Goal: Transaction & Acquisition: Purchase product/service

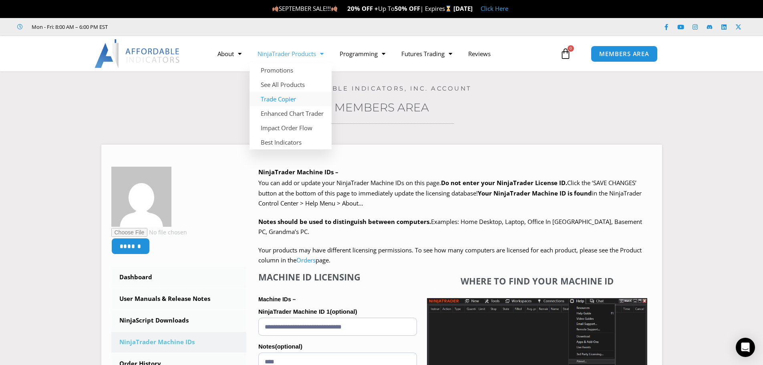
click at [289, 98] on link "Trade Copier" at bounding box center [291, 99] width 82 height 14
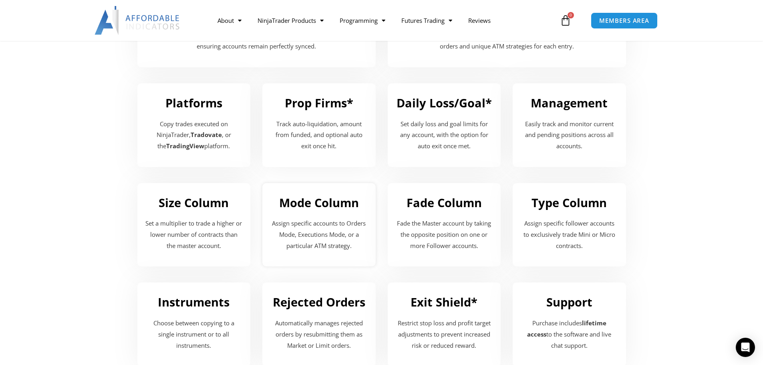
scroll to position [573, 0]
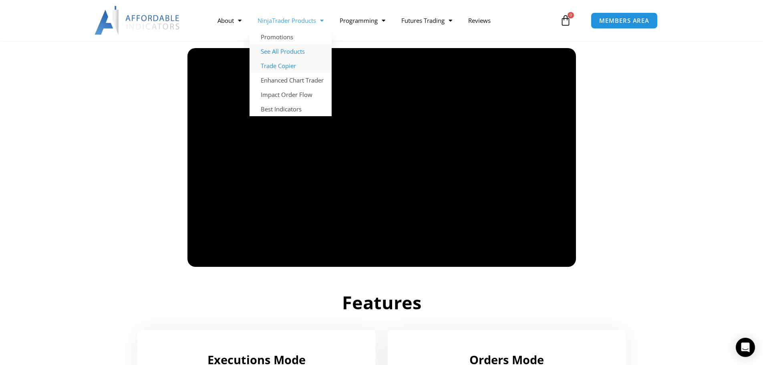
click at [295, 51] on link "See All Products" at bounding box center [291, 51] width 82 height 14
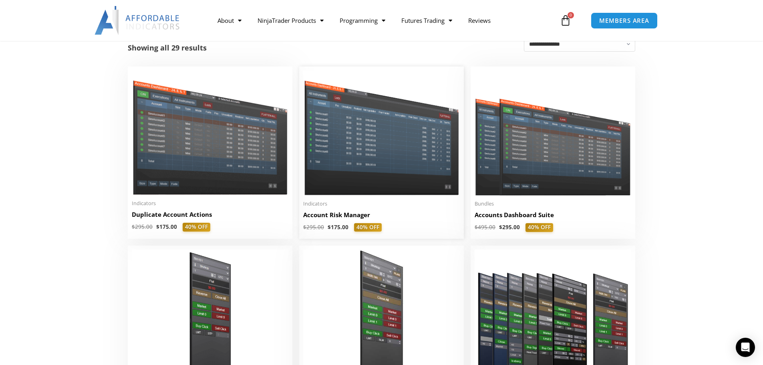
click at [382, 210] on div "Indicators Account Risk Manager $ 295.00 $ 175.00 40% OFF This product has mult…" at bounding box center [381, 215] width 157 height 31
click at [380, 167] on img at bounding box center [381, 132] width 157 height 125
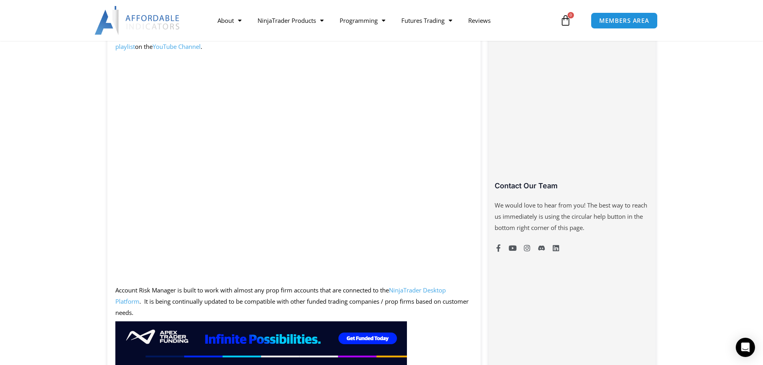
scroll to position [360, 0]
